Goal: Task Accomplishment & Management: Use online tool/utility

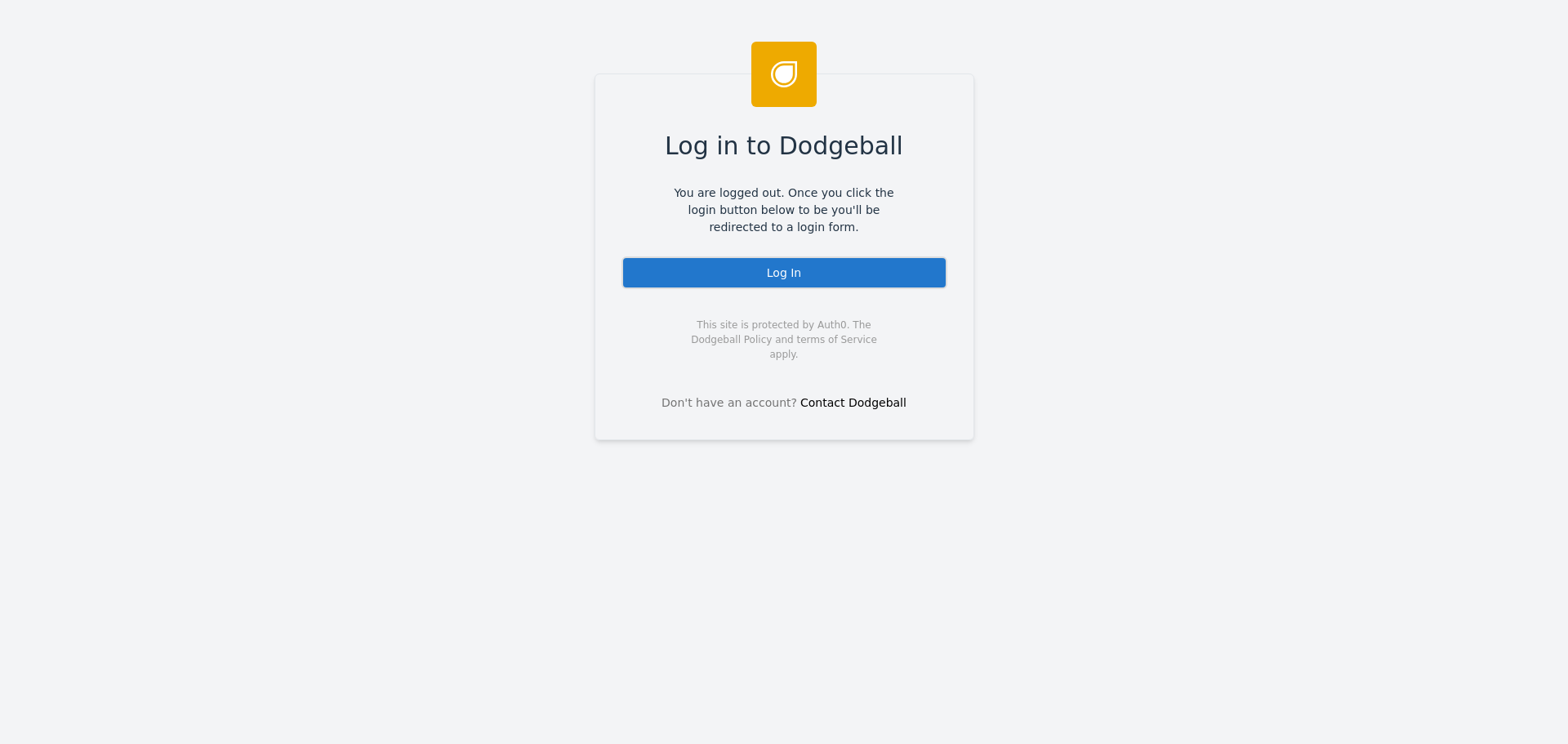
click at [746, 273] on div "Log In" at bounding box center [785, 273] width 326 height 33
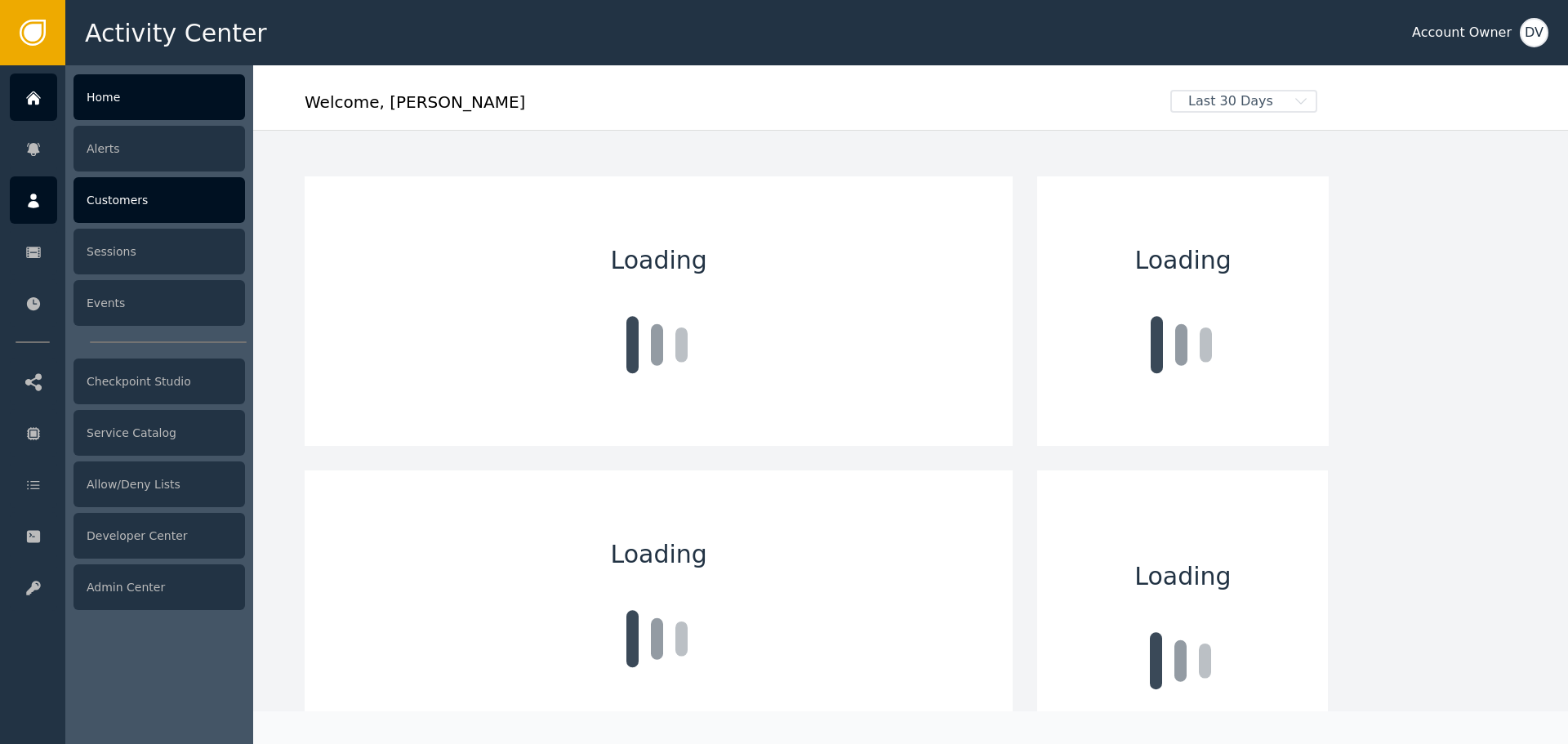
click at [132, 208] on div "Customers" at bounding box center [158, 201] width 171 height 46
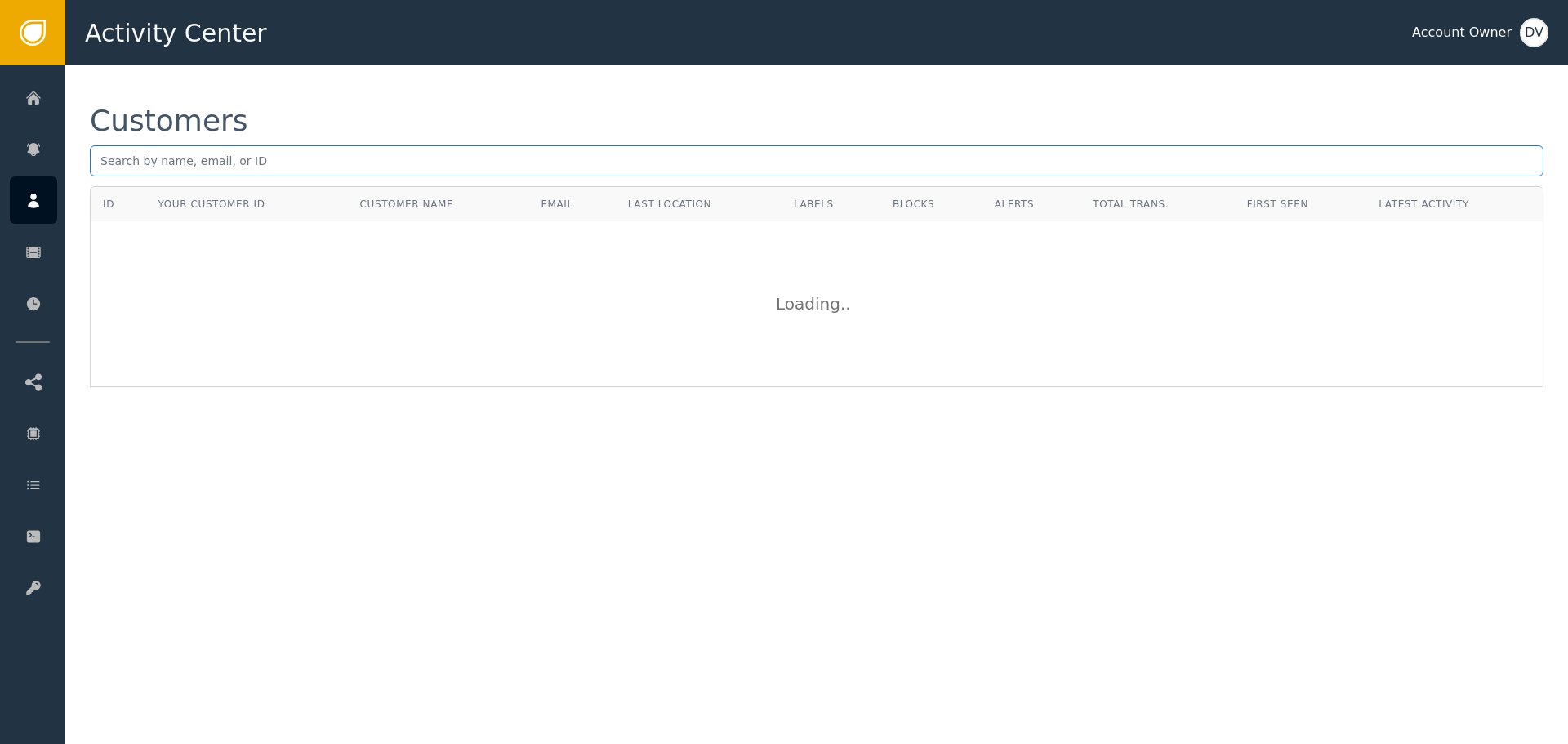
click at [289, 174] on input "text" at bounding box center [816, 161] width 1454 height 31
paste input "marisolpadrong@gmail.com"
type input "marisolpadrong@gmail.com"
click at [352, 105] on div "Customers marisolpadrong@gmail.com ID Your Customer ID Customer Name Email Last…" at bounding box center [816, 246] width 1503 height 363
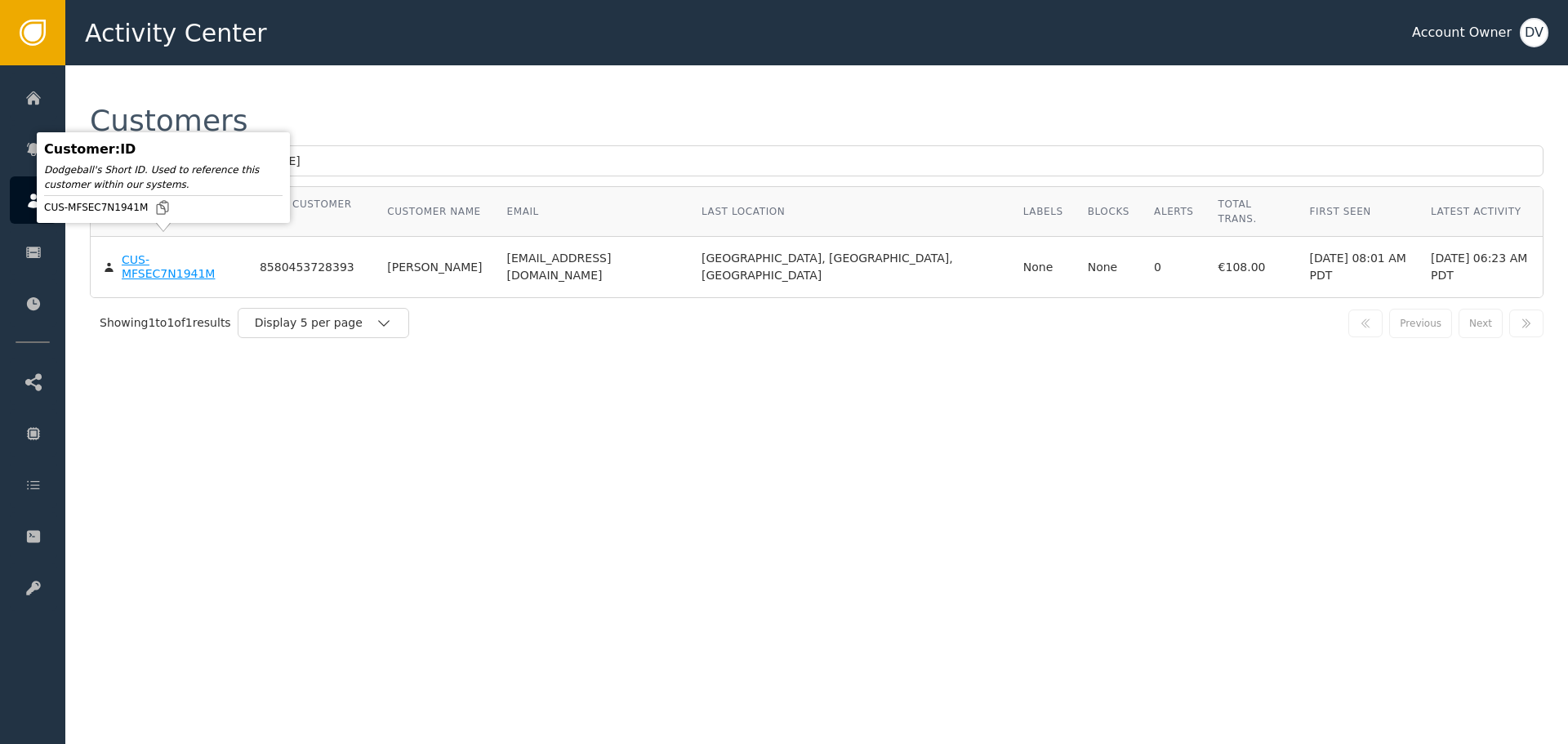
click at [151, 253] on div "CUS-MFSEC7N1941M" at bounding box center [179, 267] width 114 height 28
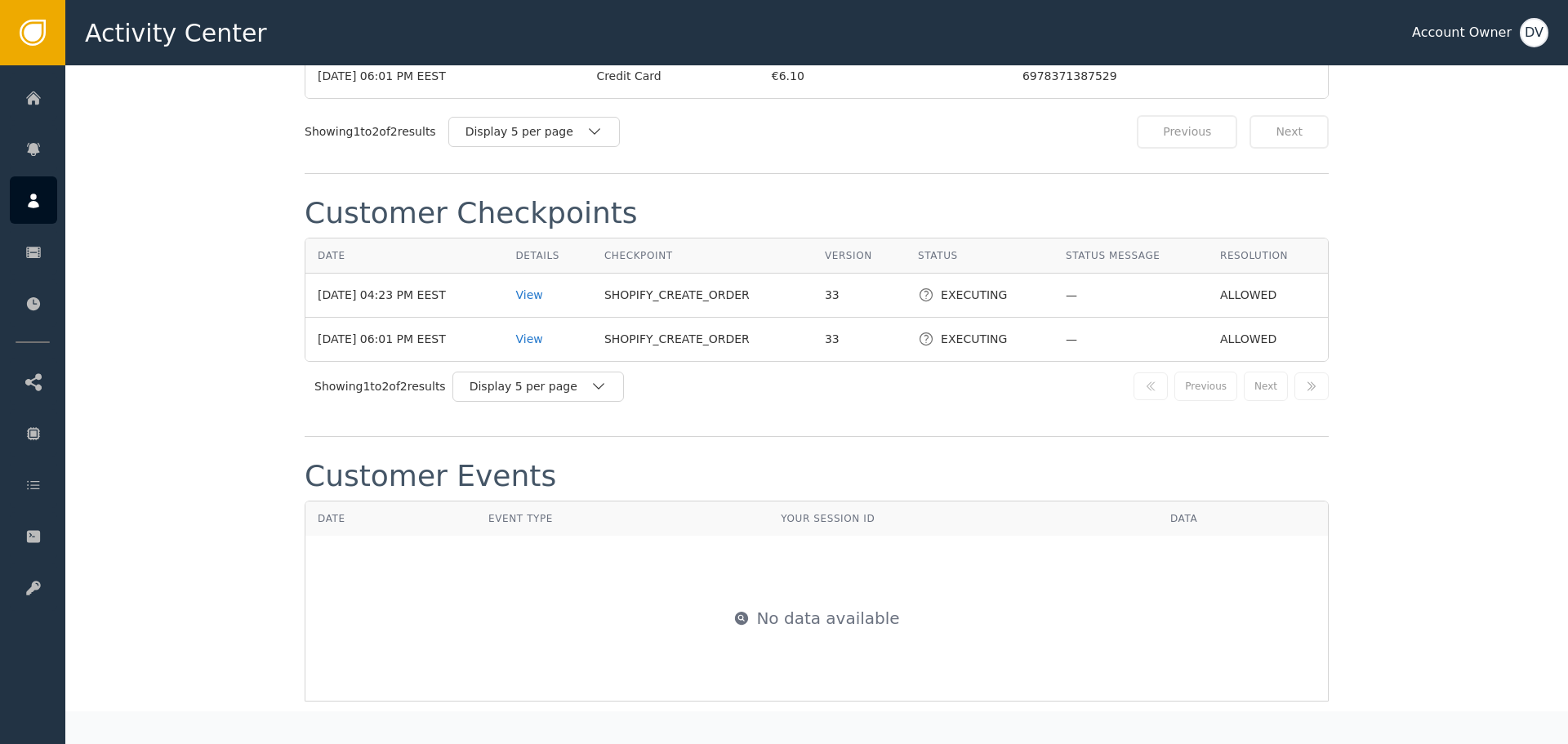
scroll to position [1716, 0]
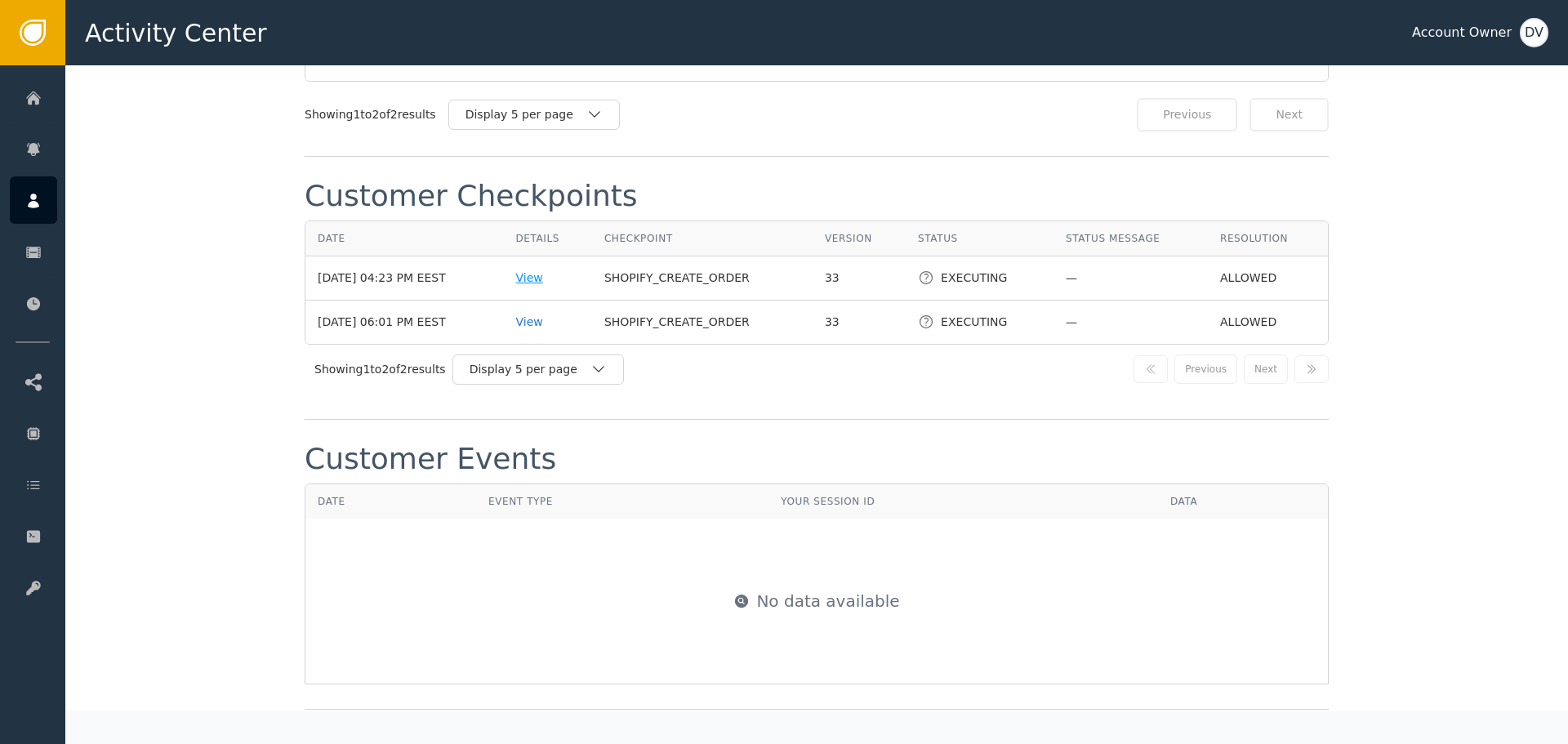
click at [537, 269] on div "View" at bounding box center [548, 278] width 64 height 17
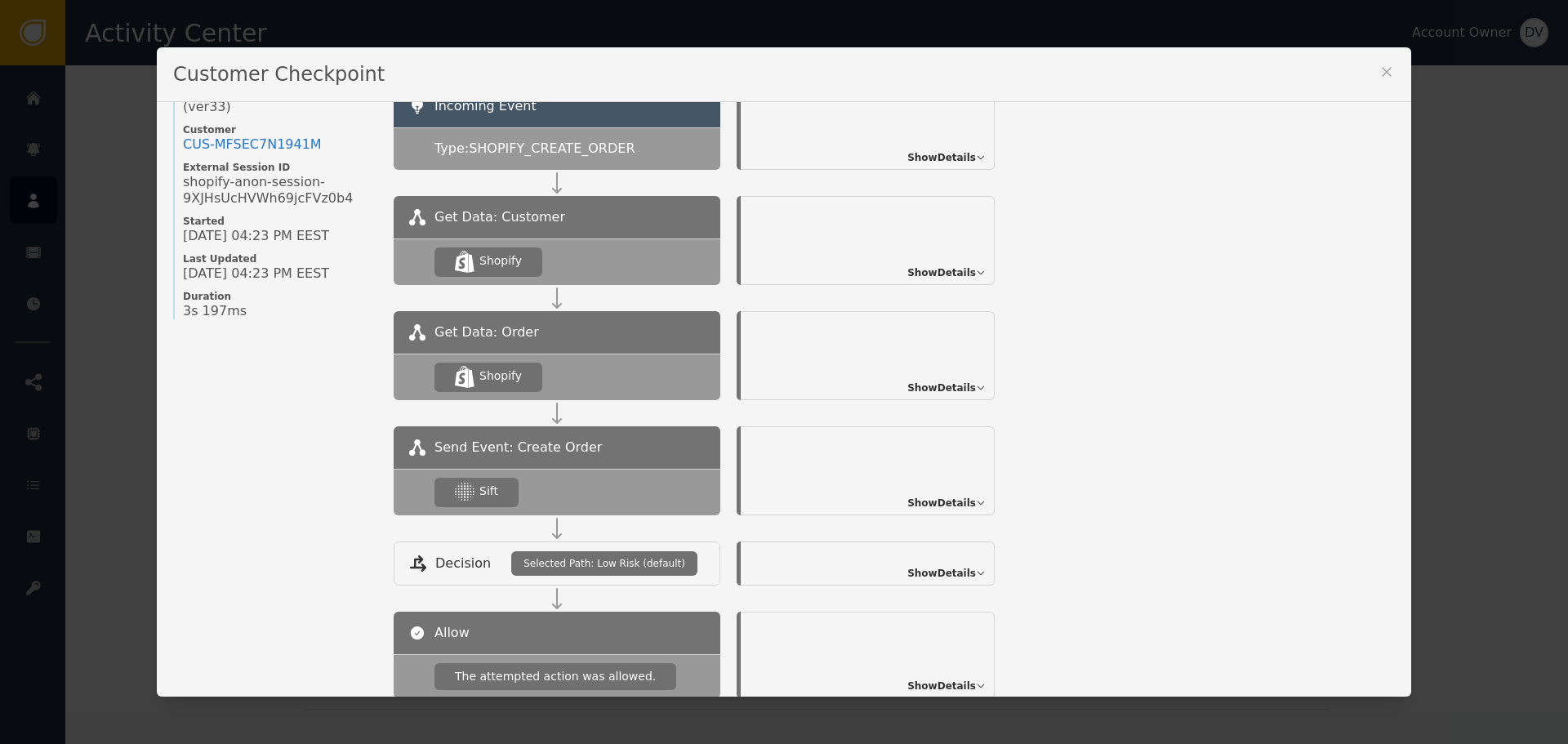
scroll to position [178, 0]
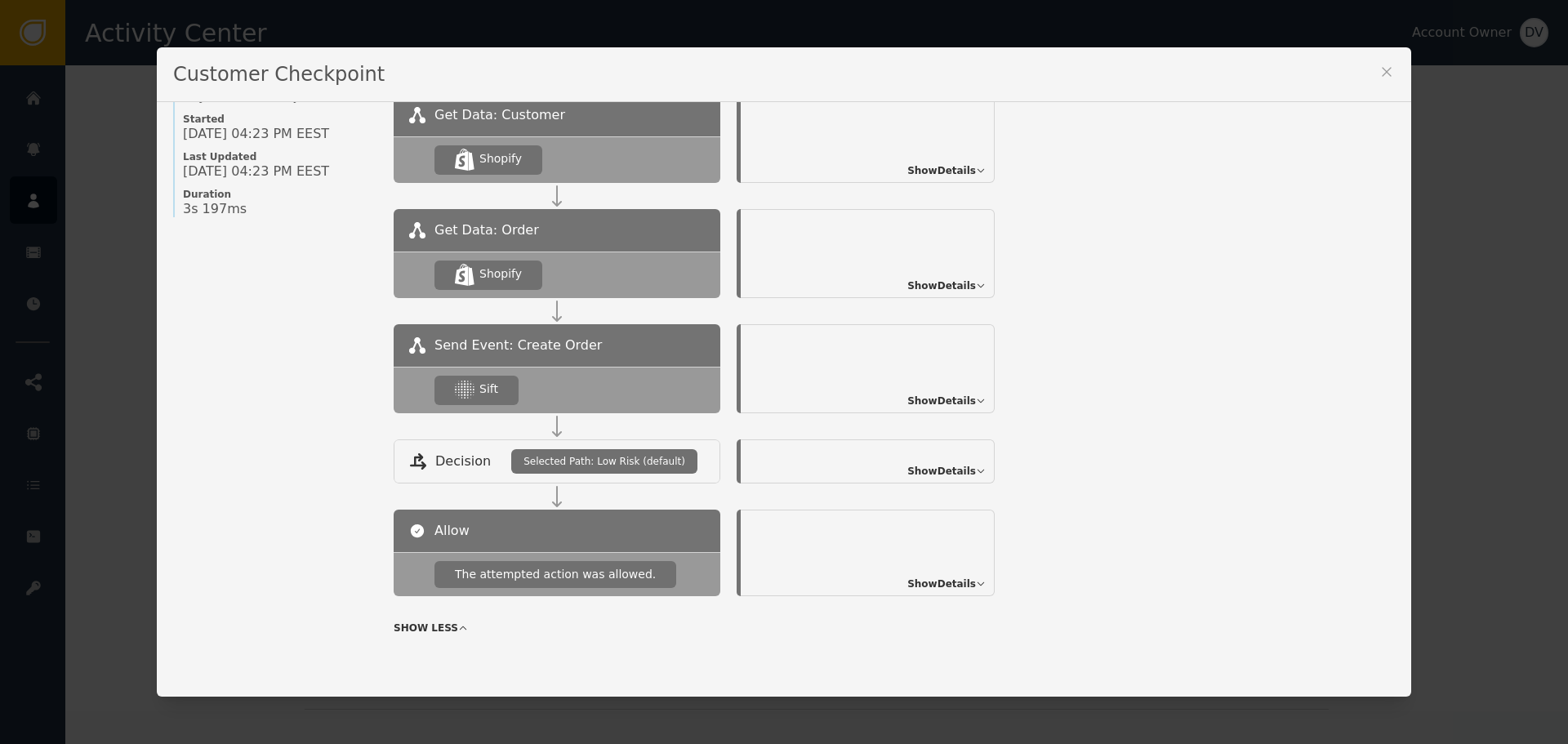
click at [947, 398] on span "Show Details" at bounding box center [942, 401] width 69 height 15
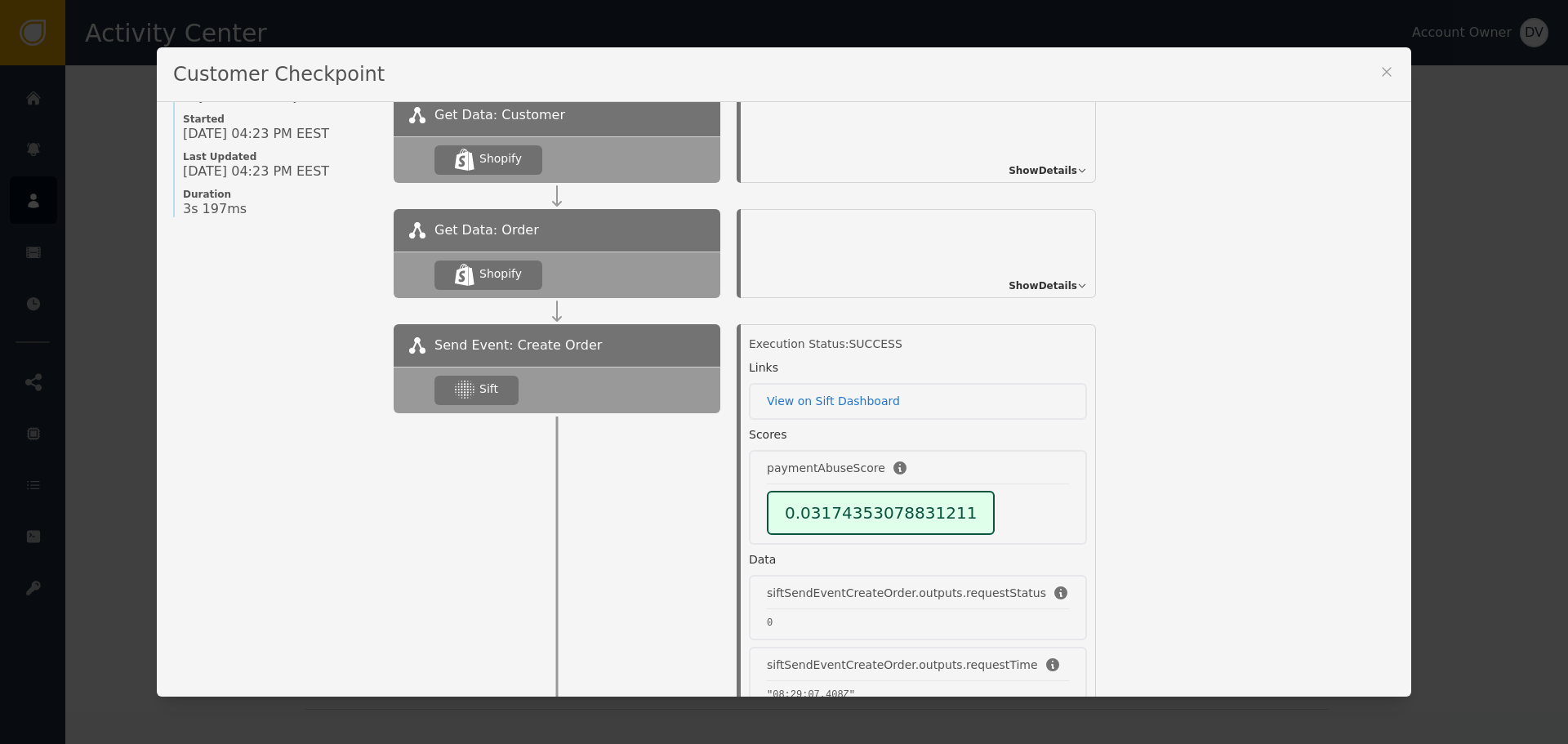
click at [1378, 71] on icon at bounding box center [1387, 72] width 16 height 16
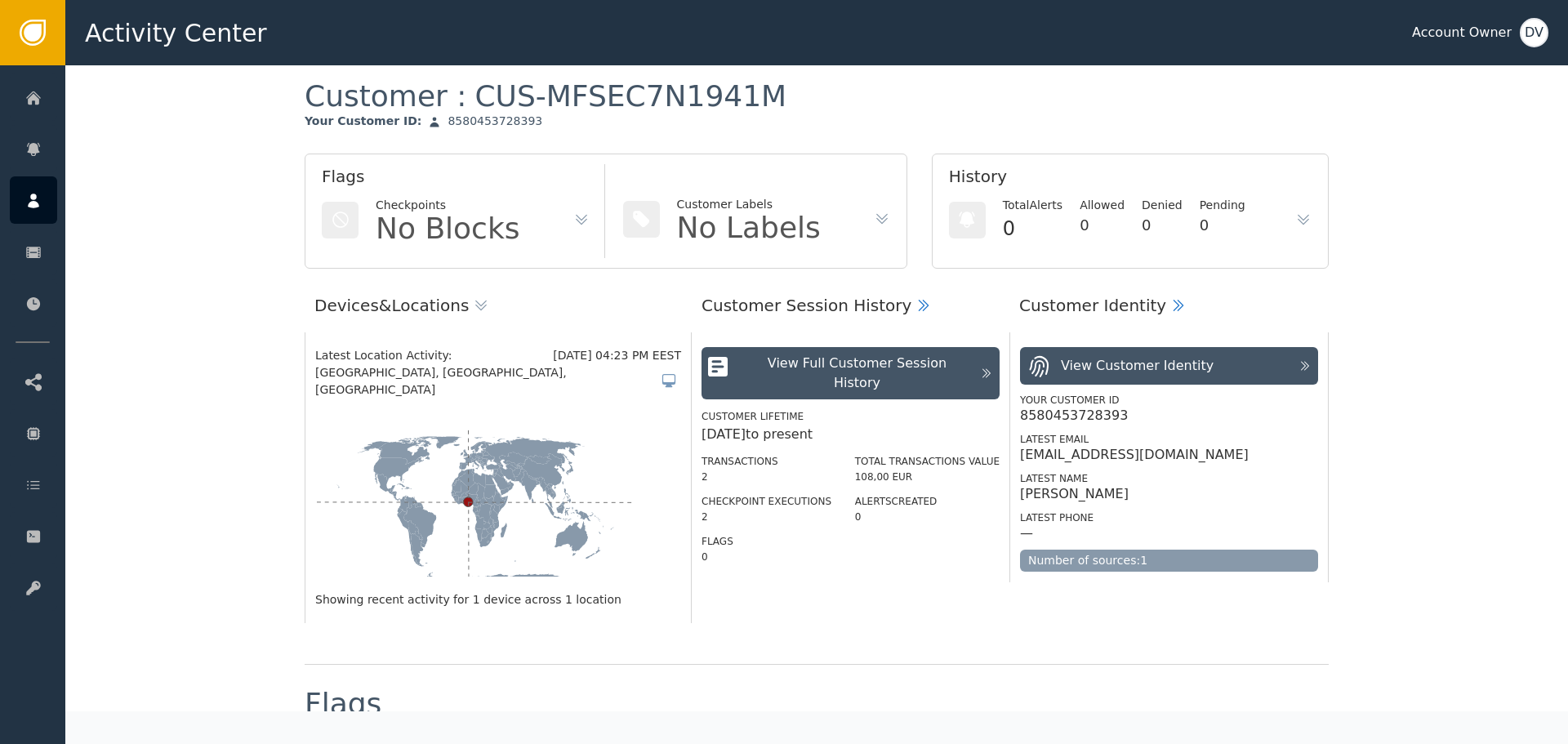
scroll to position [0, 0]
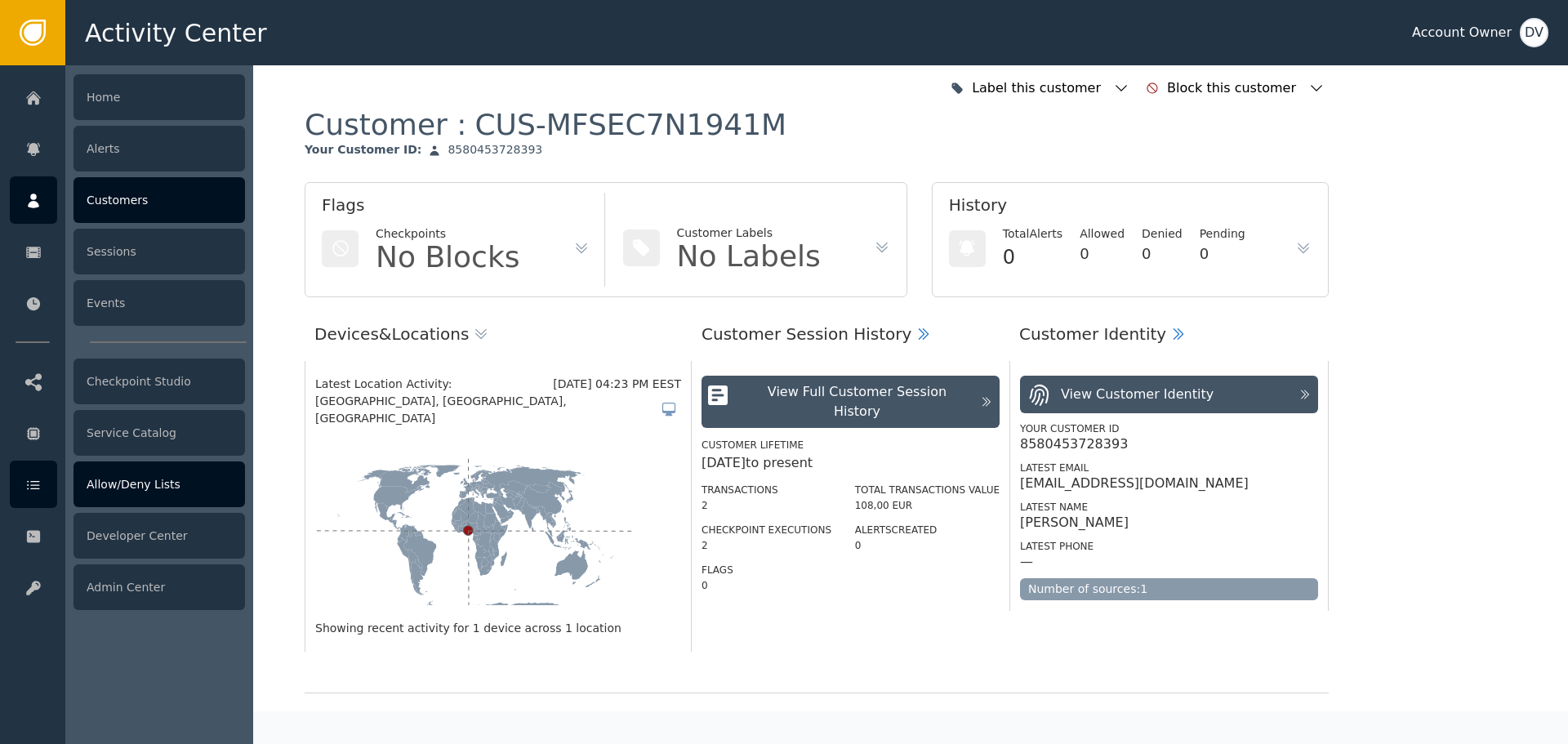
click at [108, 489] on div "Allow/Deny Lists" at bounding box center [158, 485] width 171 height 46
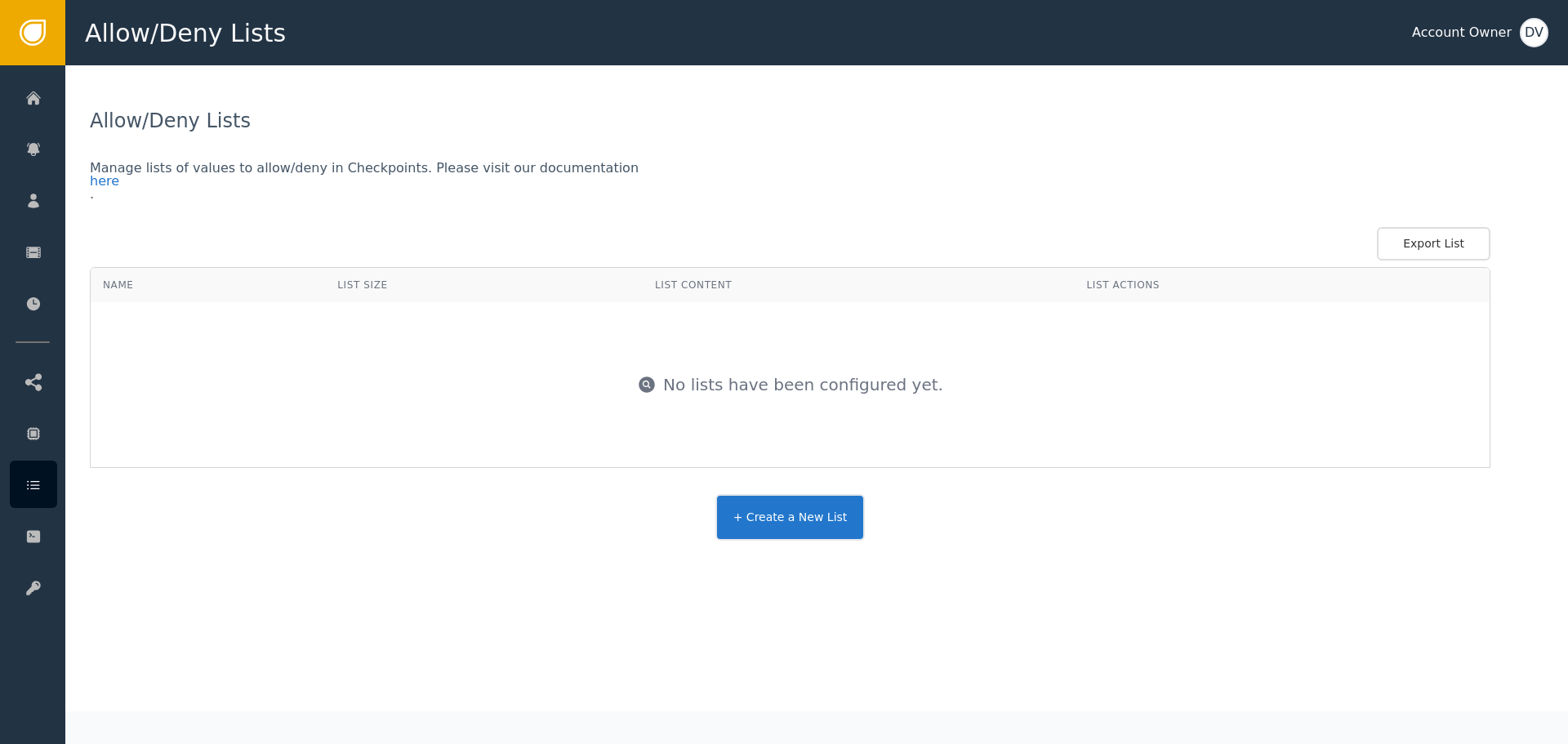
click at [795, 526] on button "+ Create a New List" at bounding box center [790, 517] width 150 height 47
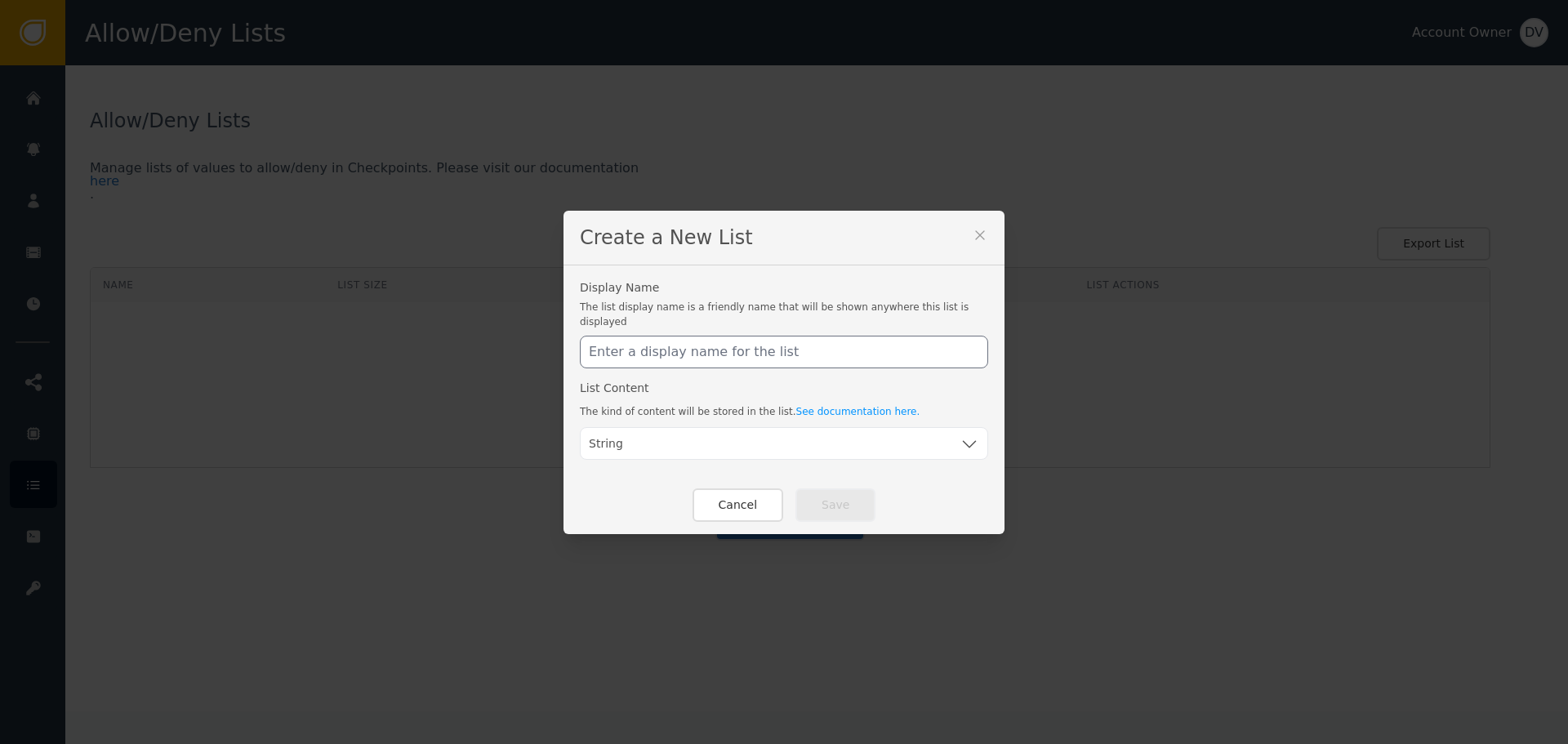
click at [977, 243] on icon at bounding box center [980, 235] width 16 height 16
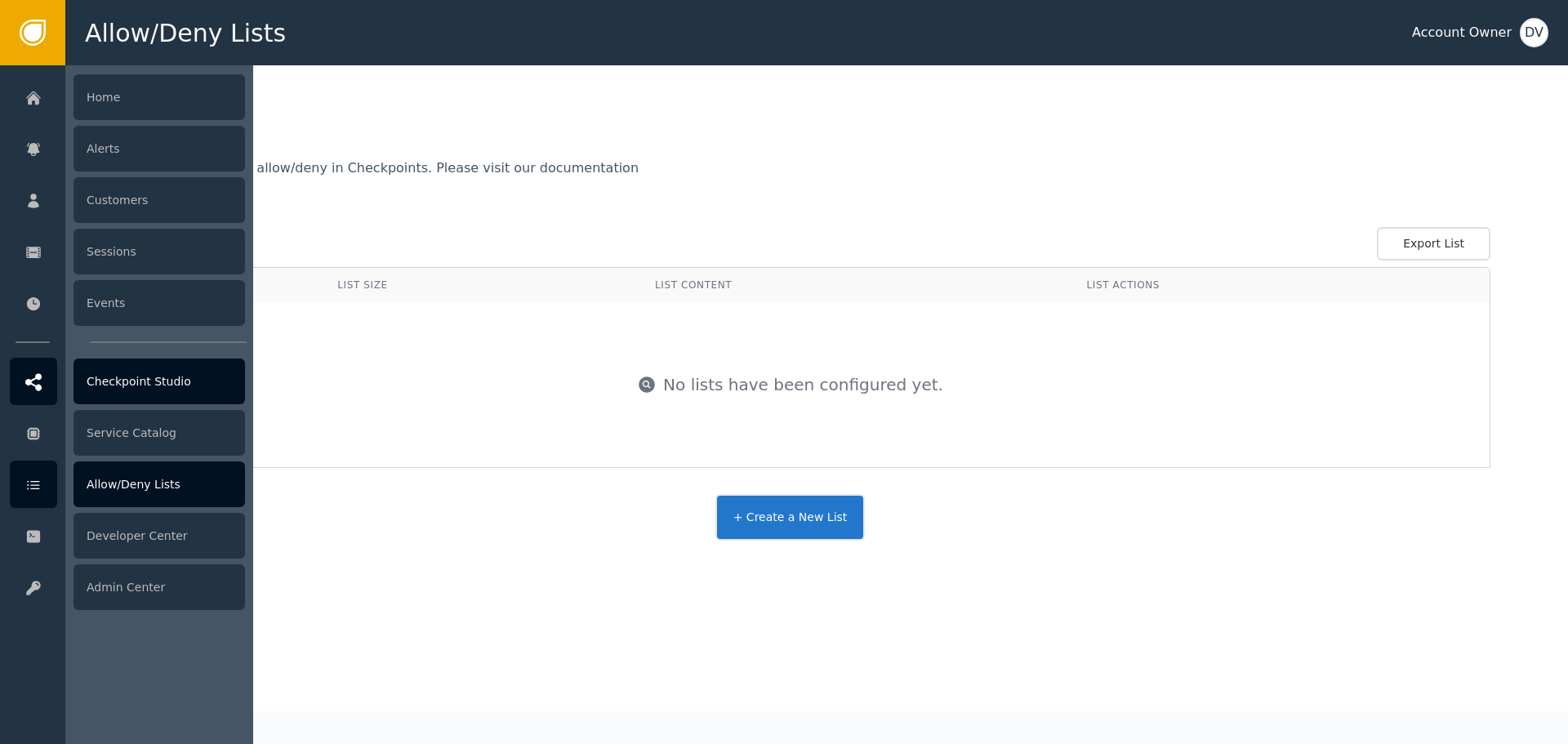
click at [134, 382] on div "Checkpoint Studio" at bounding box center [158, 381] width 171 height 46
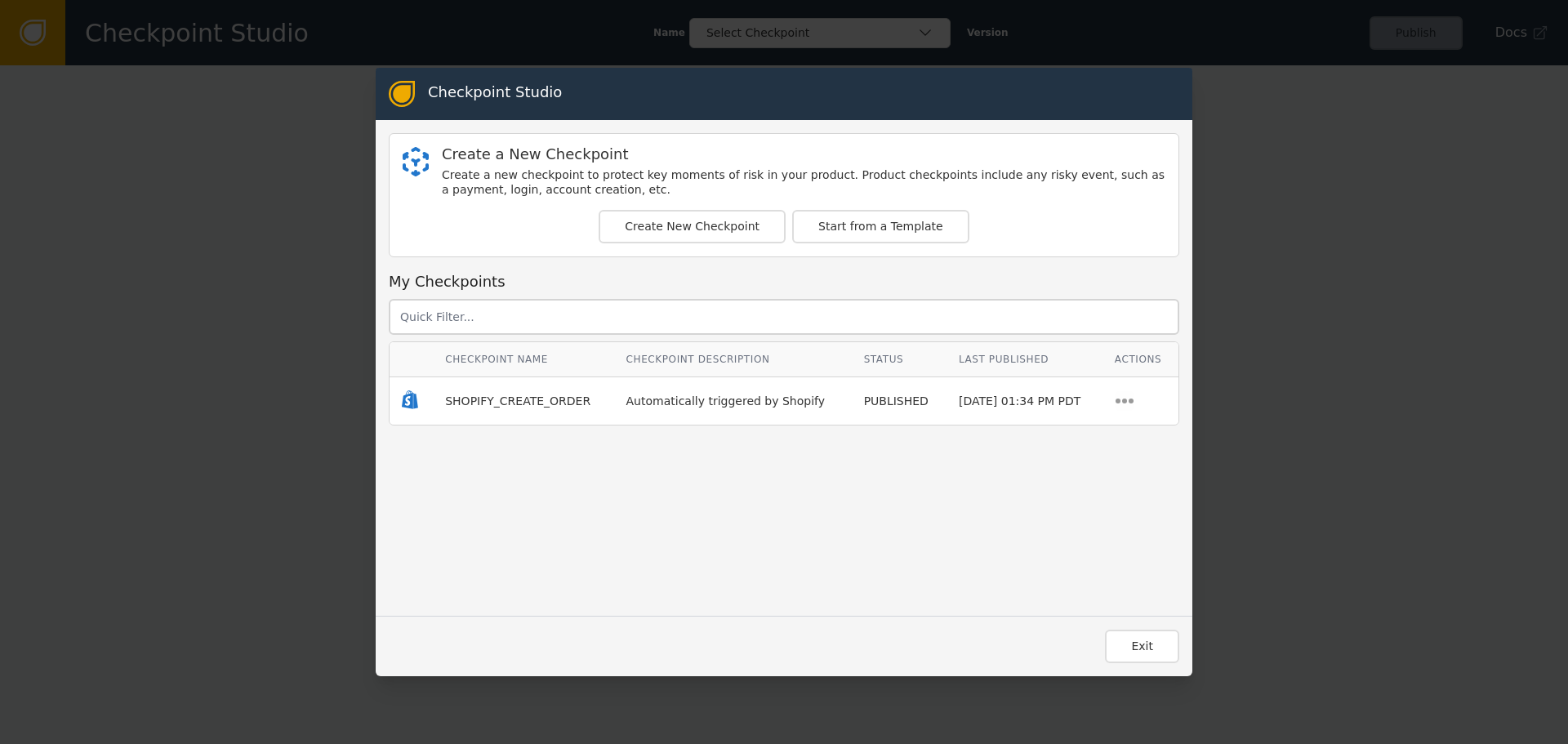
click at [524, 411] on td "SHOPIFY_CREATE_ORDER" at bounding box center [523, 401] width 180 height 48
click at [506, 402] on span "SHOPIFY_CREATE_ORDER" at bounding box center [517, 401] width 146 height 13
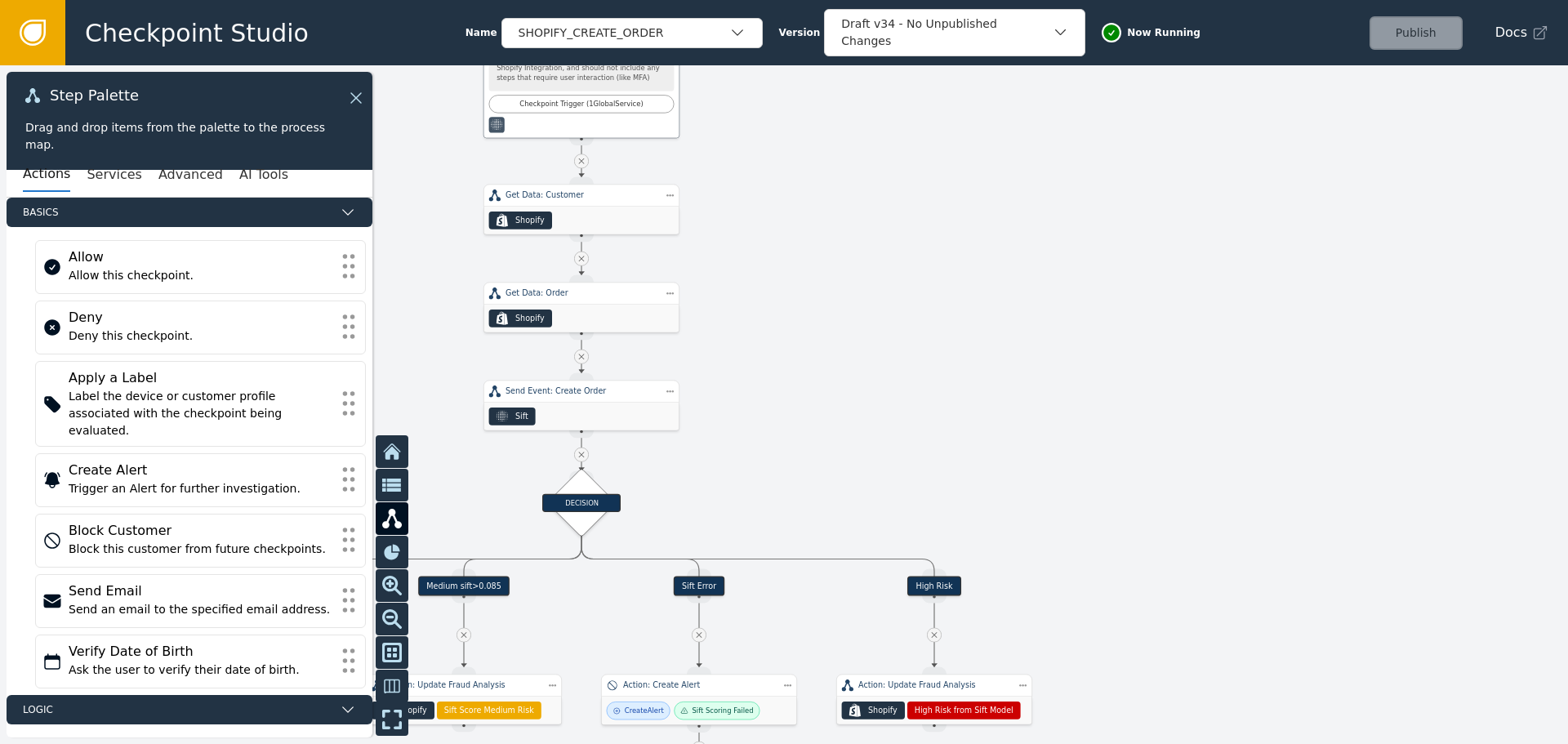
drag, startPoint x: 1001, startPoint y: 317, endPoint x: 860, endPoint y: 81, distance: 274.9
click at [860, 82] on div at bounding box center [784, 404] width 1568 height 679
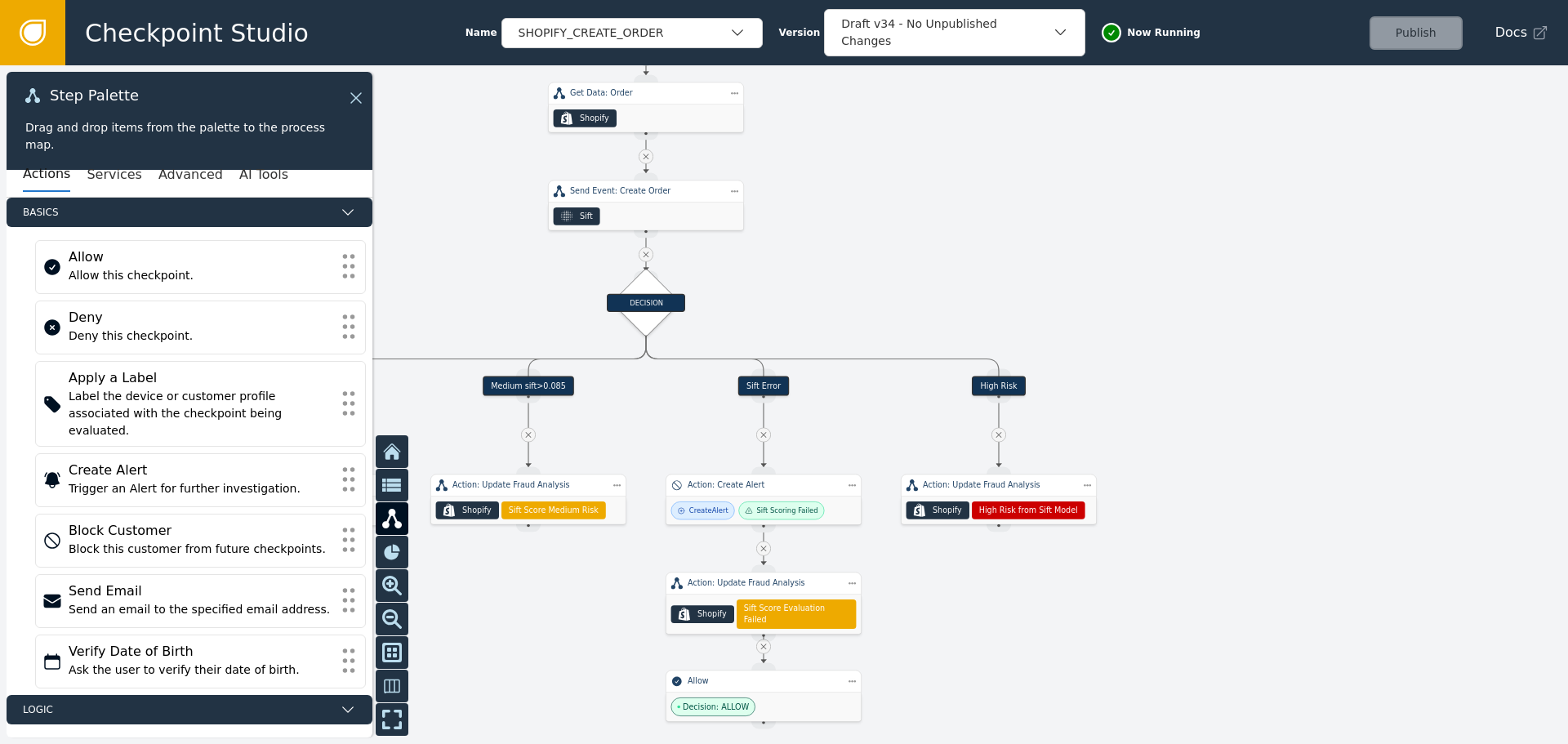
drag, startPoint x: 934, startPoint y: 223, endPoint x: 1005, endPoint y: 125, distance: 121.0
click at [1005, 125] on div at bounding box center [784, 404] width 1568 height 679
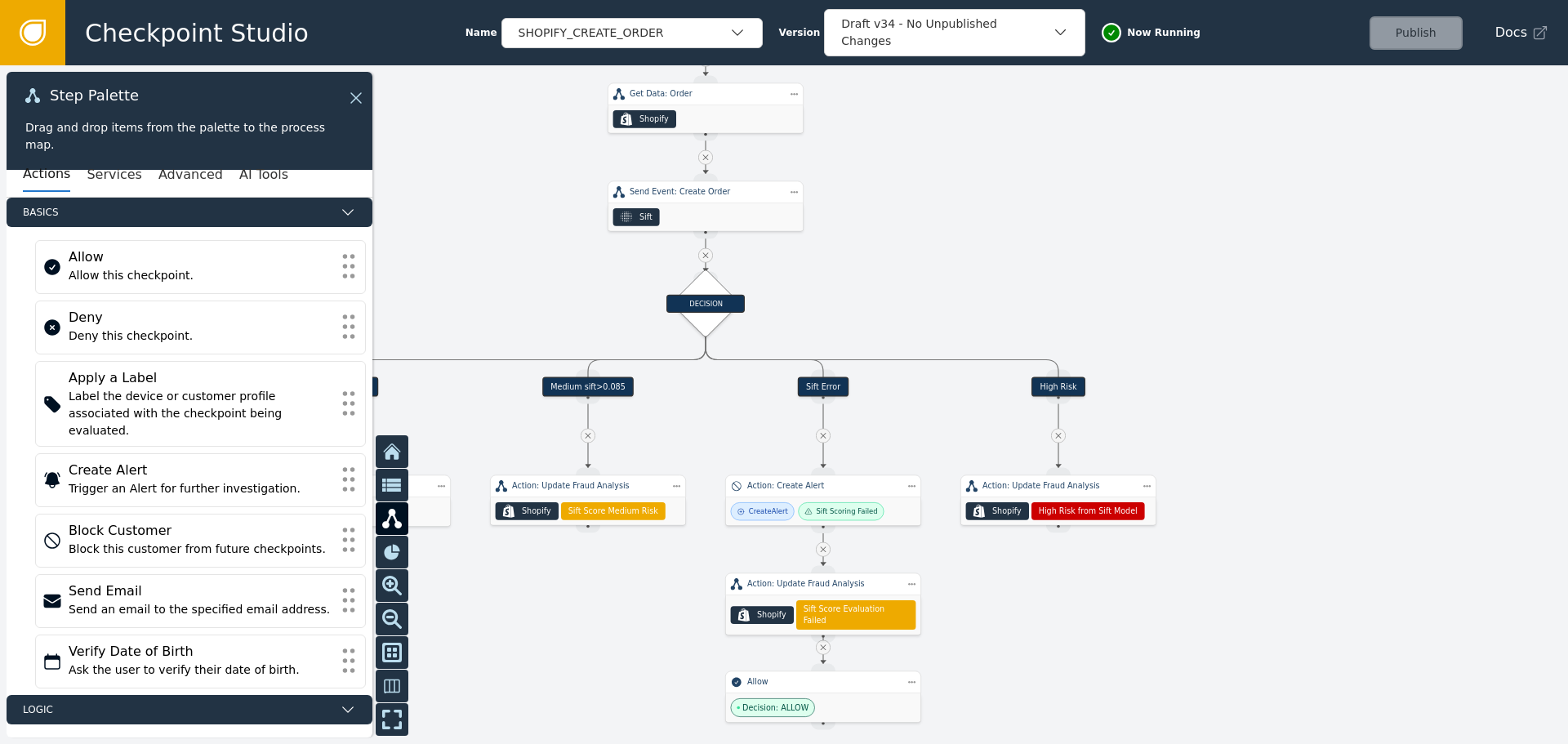
drag, startPoint x: 429, startPoint y: 277, endPoint x: 490, endPoint y: 277, distance: 61.0
click at [490, 277] on div at bounding box center [784, 404] width 1568 height 679
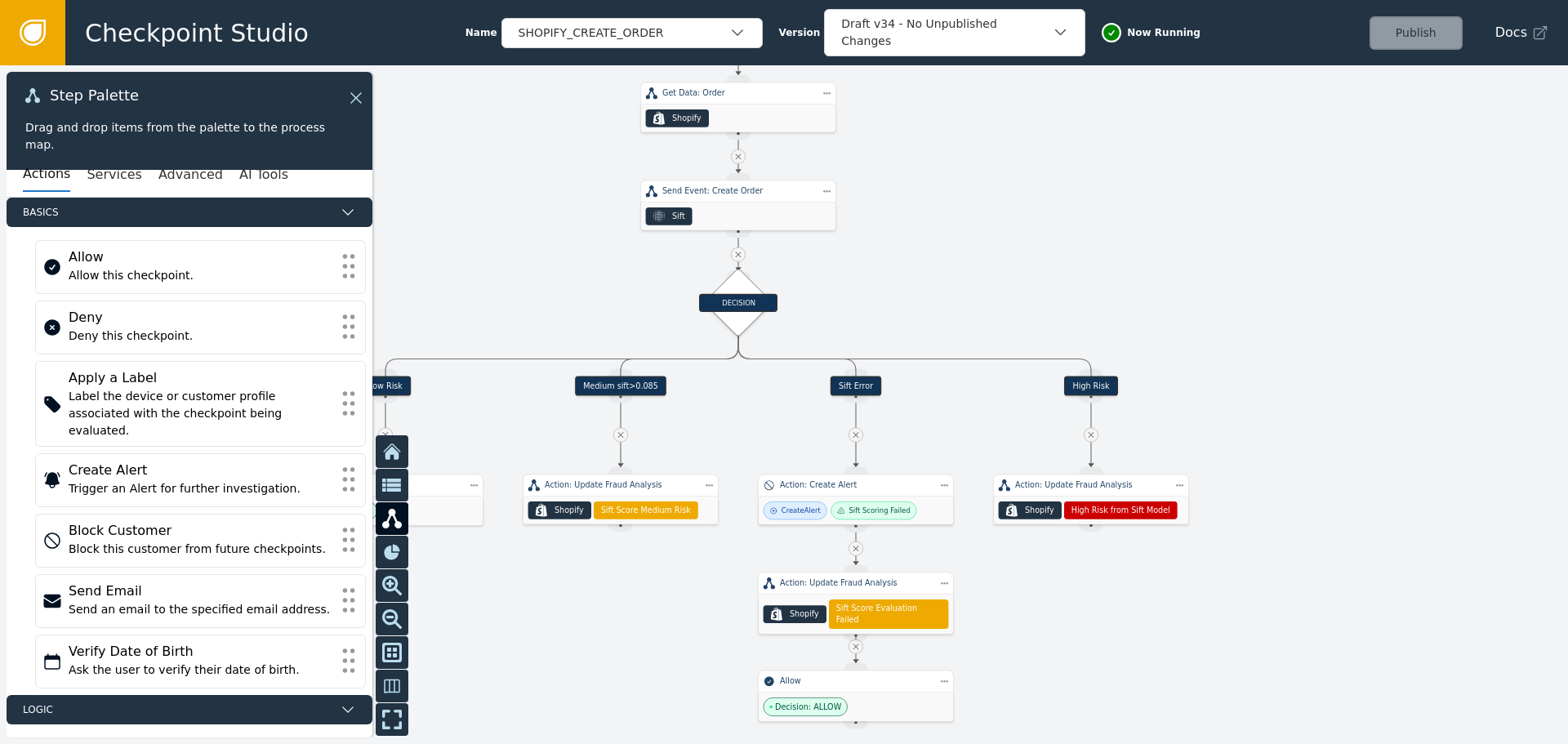
drag, startPoint x: 426, startPoint y: 300, endPoint x: 460, endPoint y: 298, distance: 34.1
click at [460, 298] on div at bounding box center [784, 404] width 1568 height 679
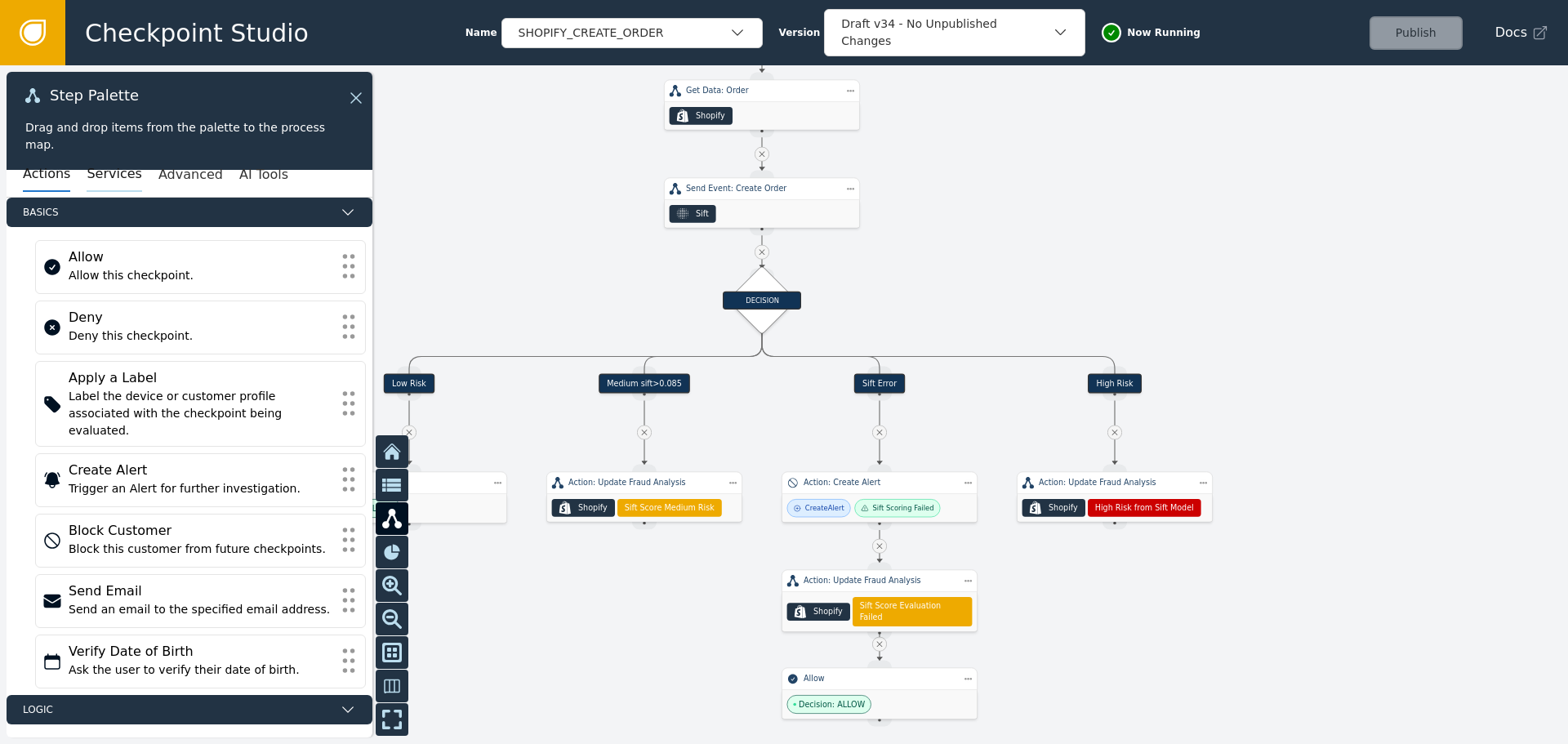
click at [103, 184] on button "Services" at bounding box center [114, 174] width 55 height 34
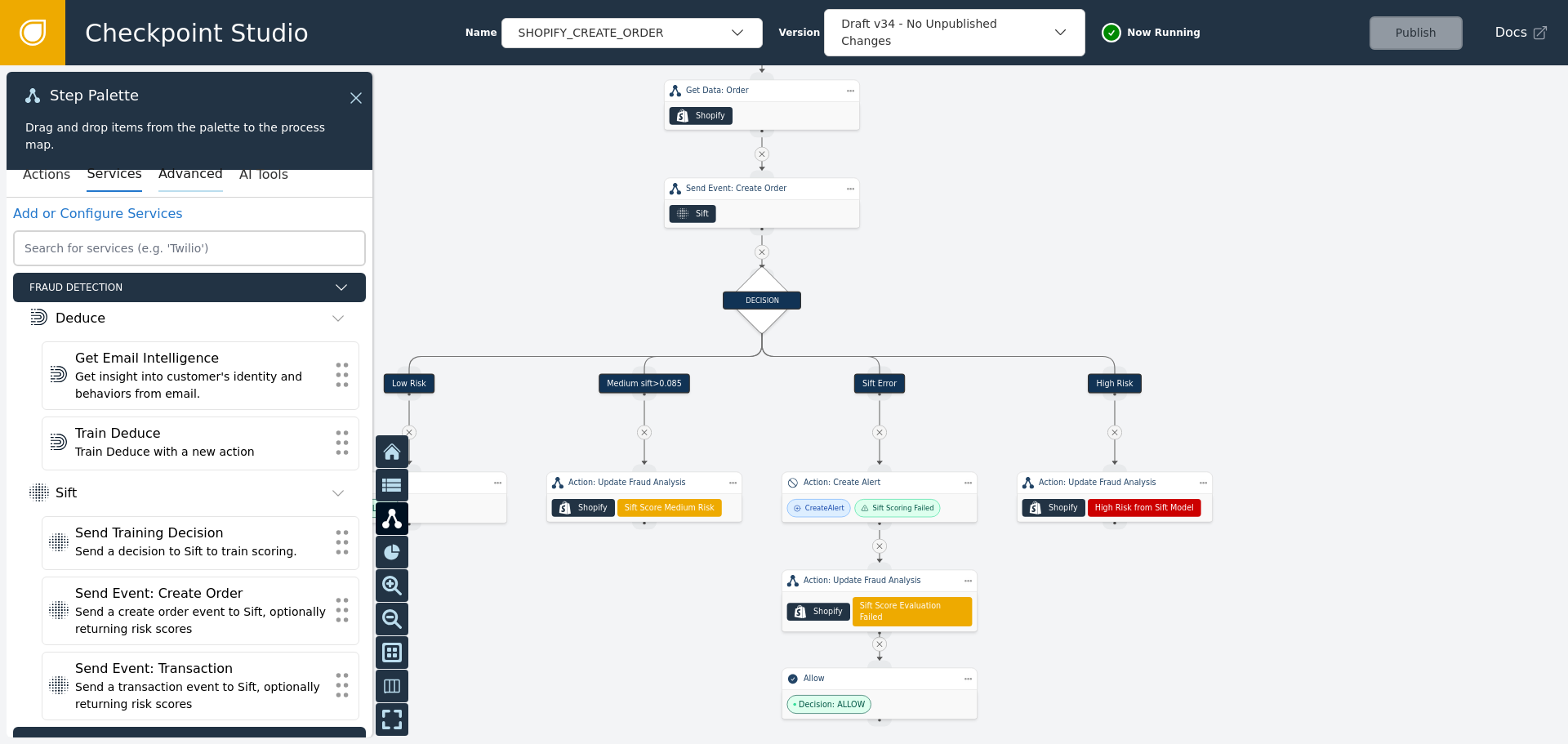
click at [187, 188] on button "Advanced" at bounding box center [191, 174] width 64 height 34
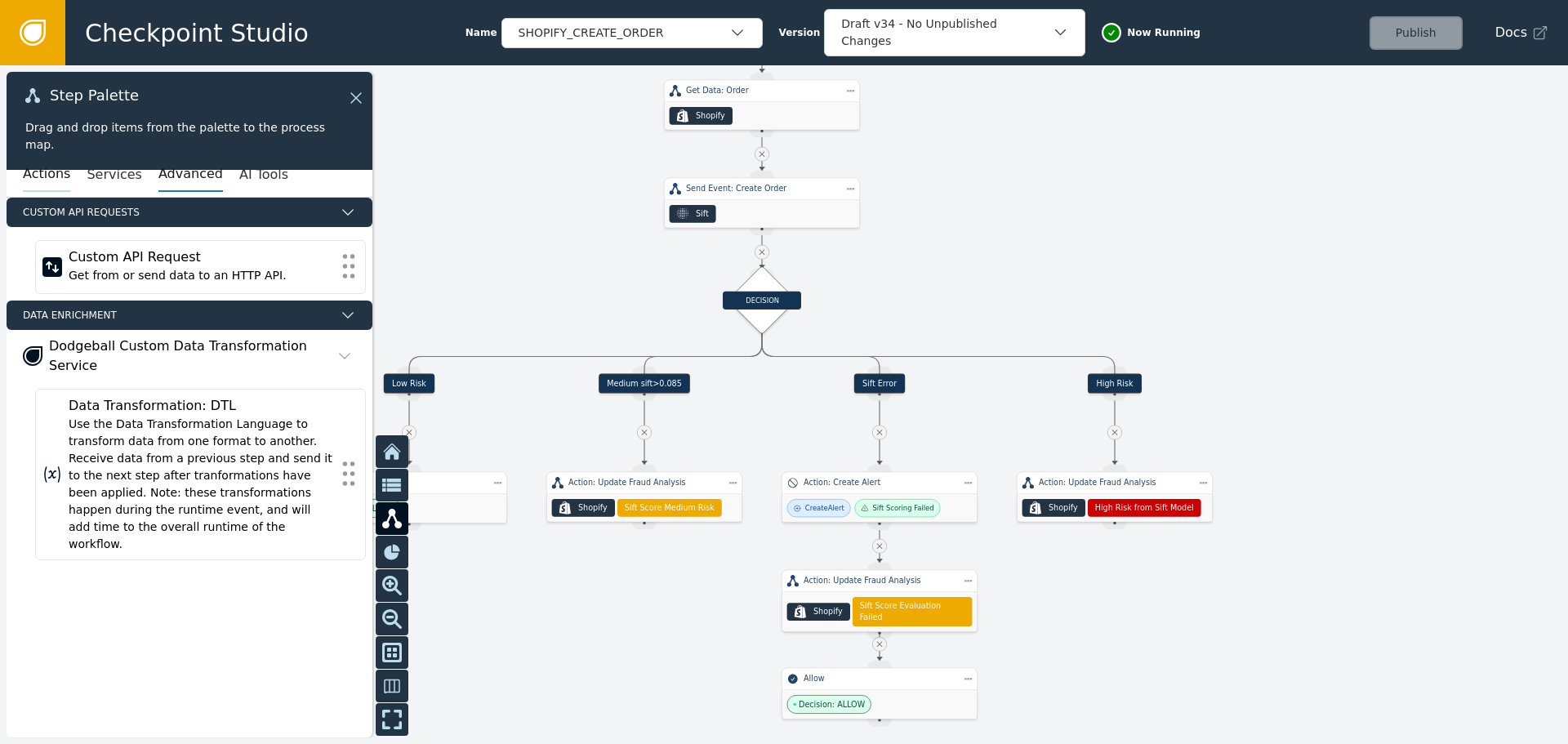
click at [28, 169] on button "Actions" at bounding box center [47, 174] width 48 height 34
